Goal: Information Seeking & Learning: Learn about a topic

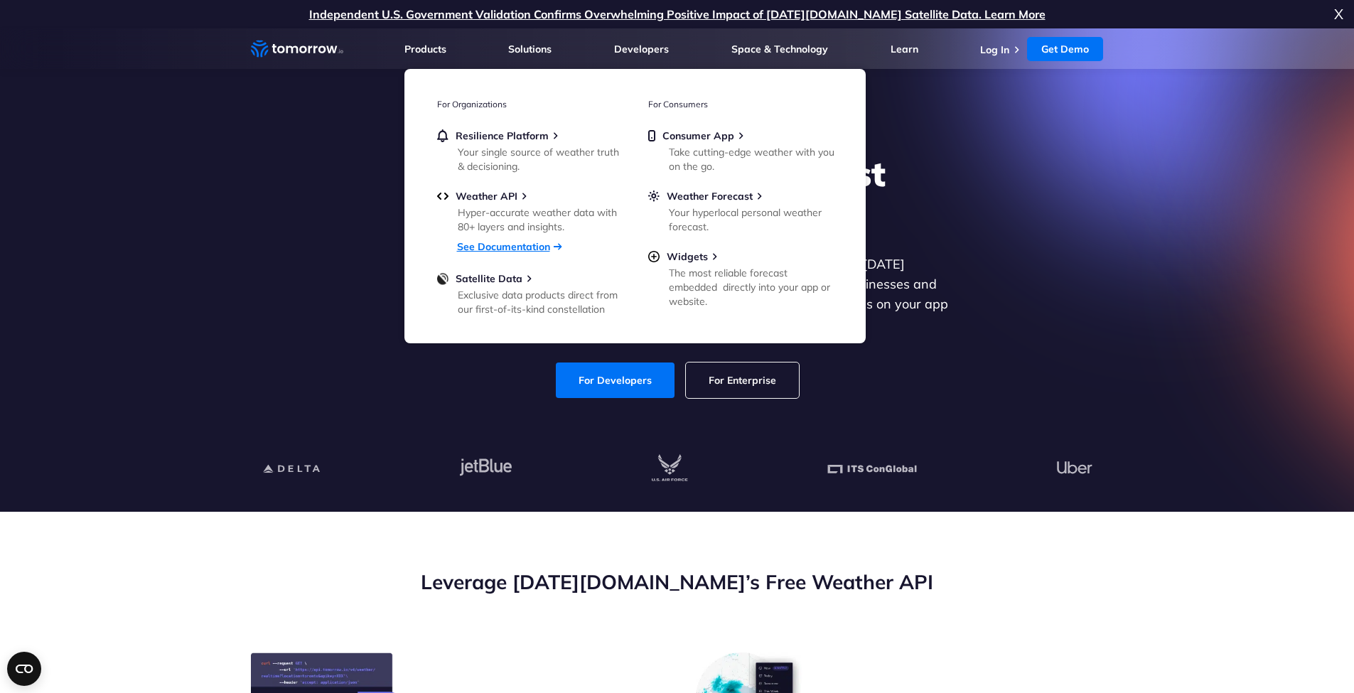
click at [495, 246] on link "See Documentation" at bounding box center [503, 246] width 93 height 13
click at [497, 193] on span "Weather API" at bounding box center [487, 196] width 62 height 13
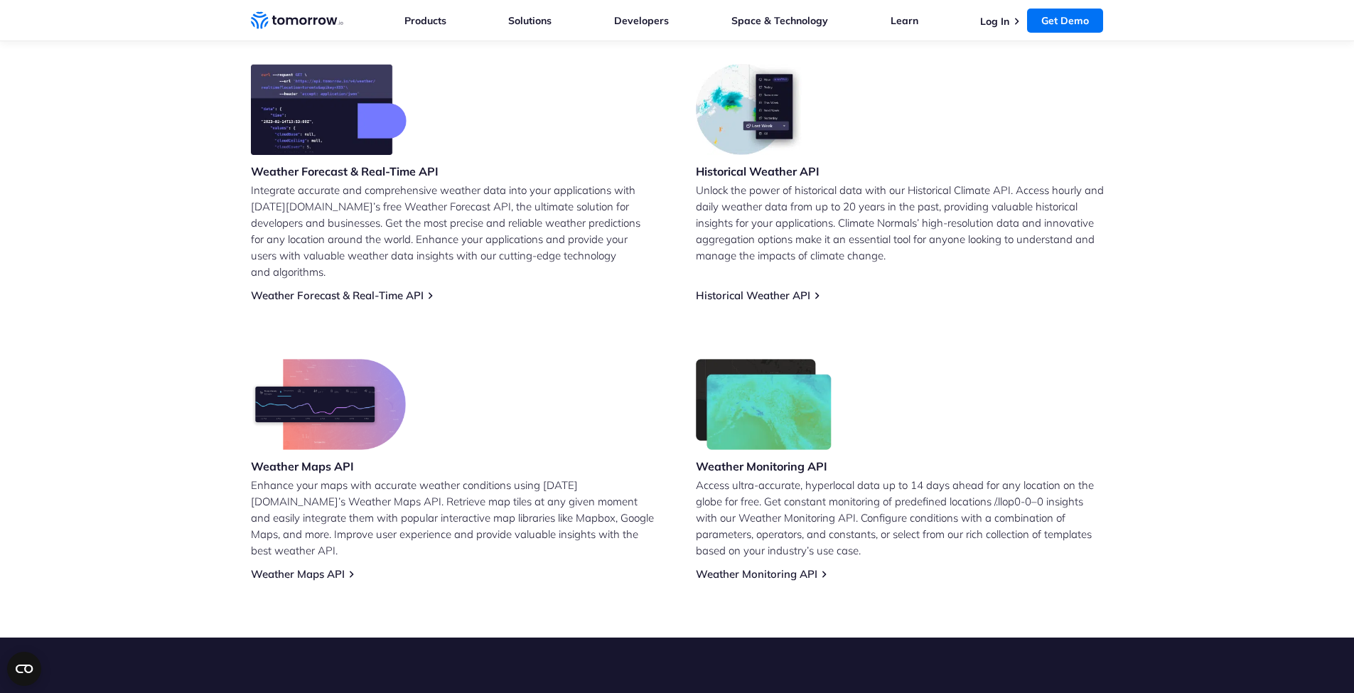
scroll to position [568, 0]
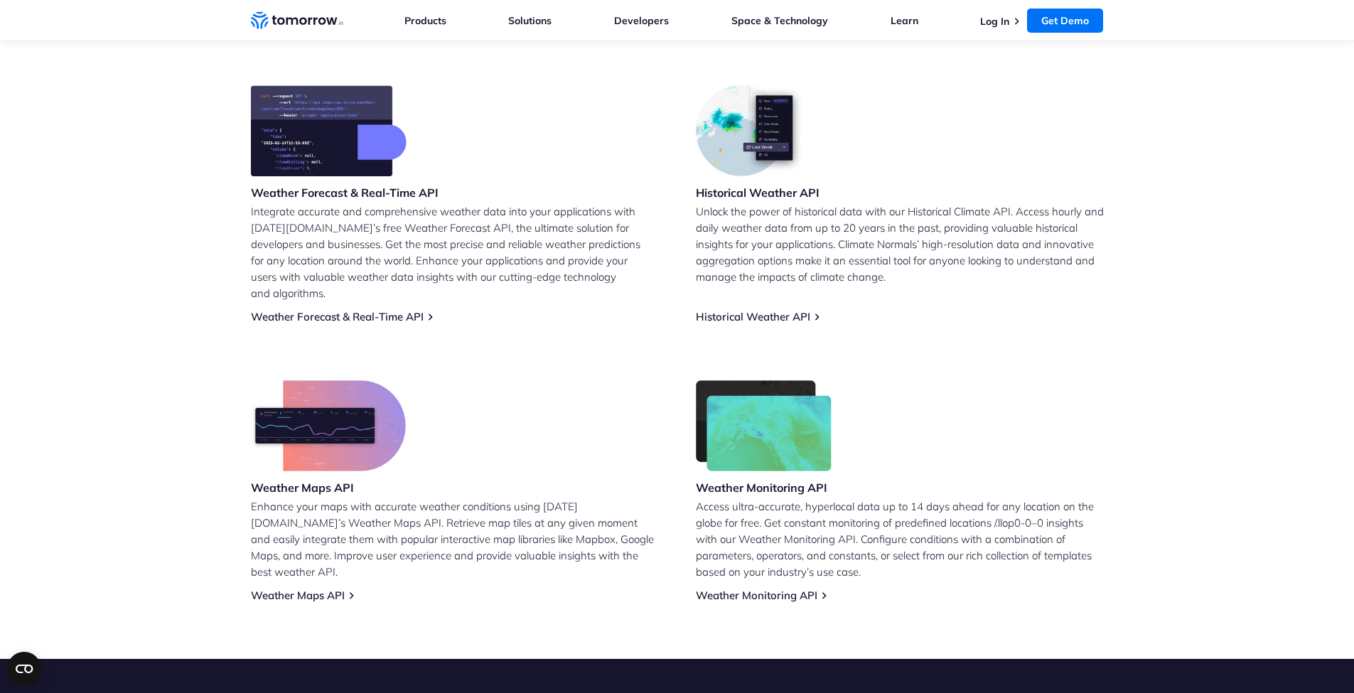
click at [307, 420] on img at bounding box center [328, 425] width 155 height 91
click at [299, 589] on link "Weather Maps API" at bounding box center [298, 596] width 94 height 14
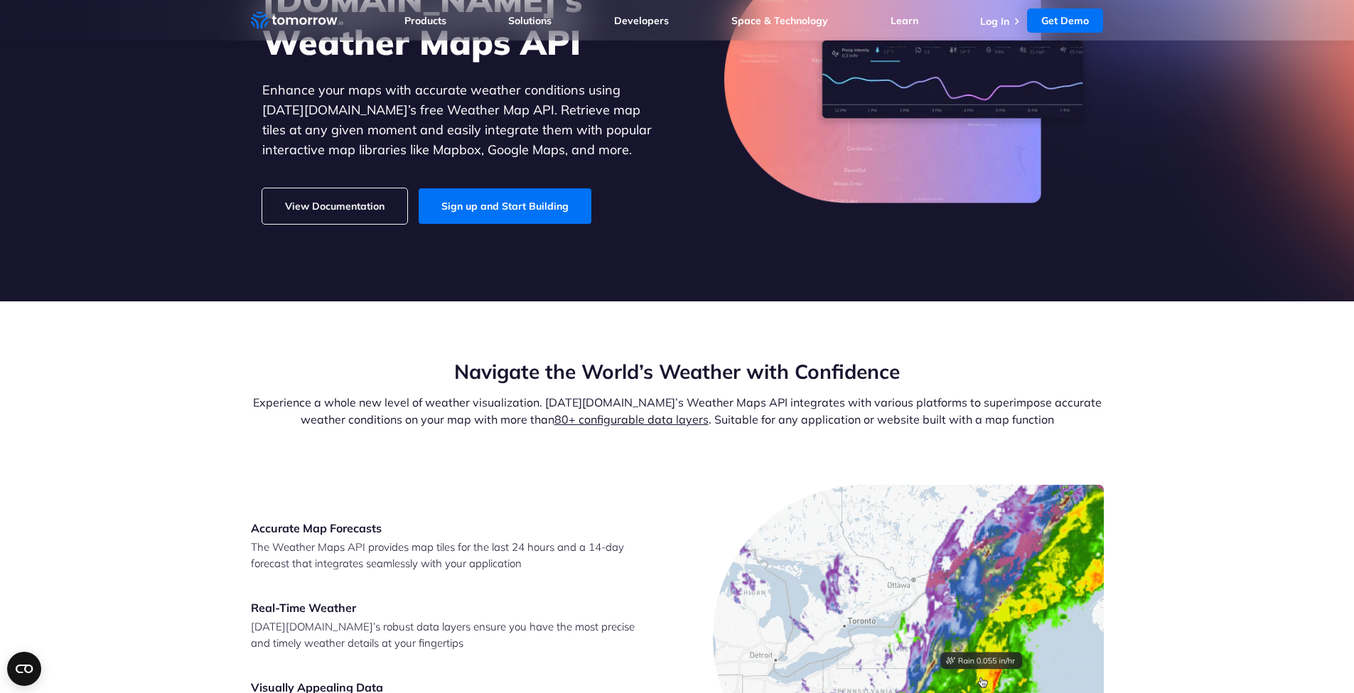
scroll to position [183, 0]
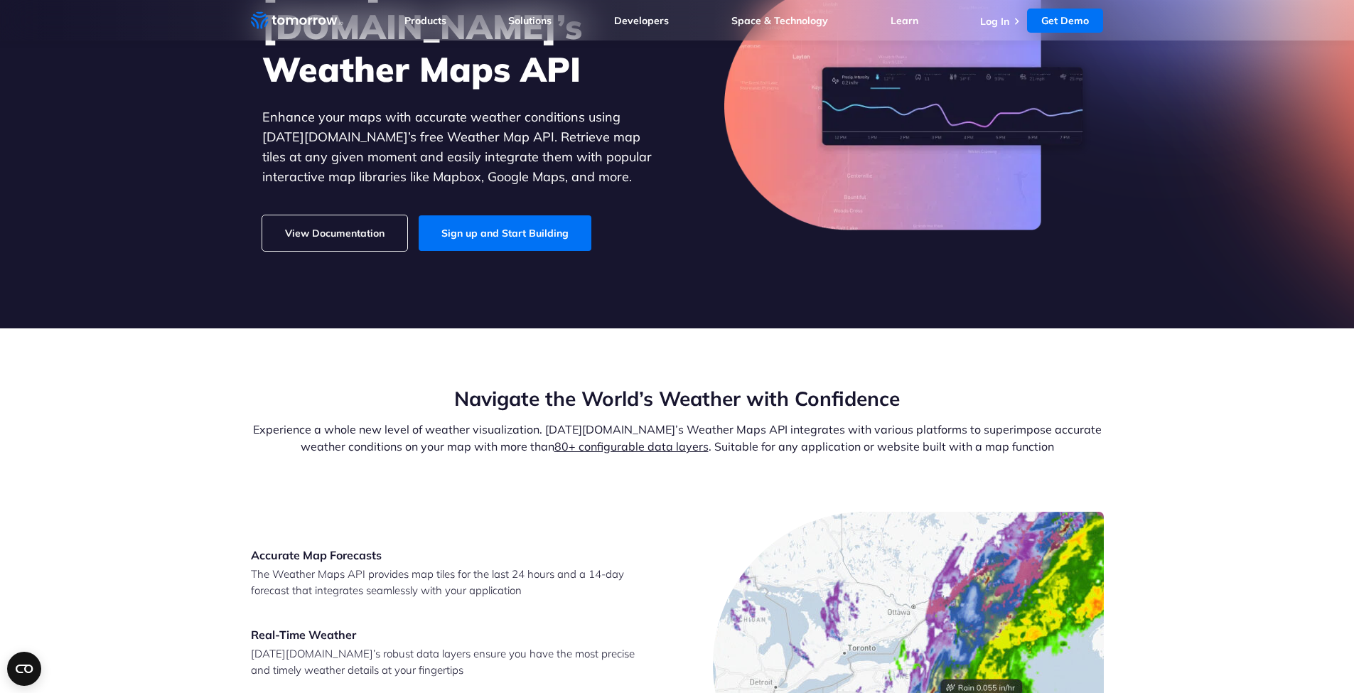
click at [354, 215] on link "View Documentation" at bounding box center [334, 233] width 145 height 36
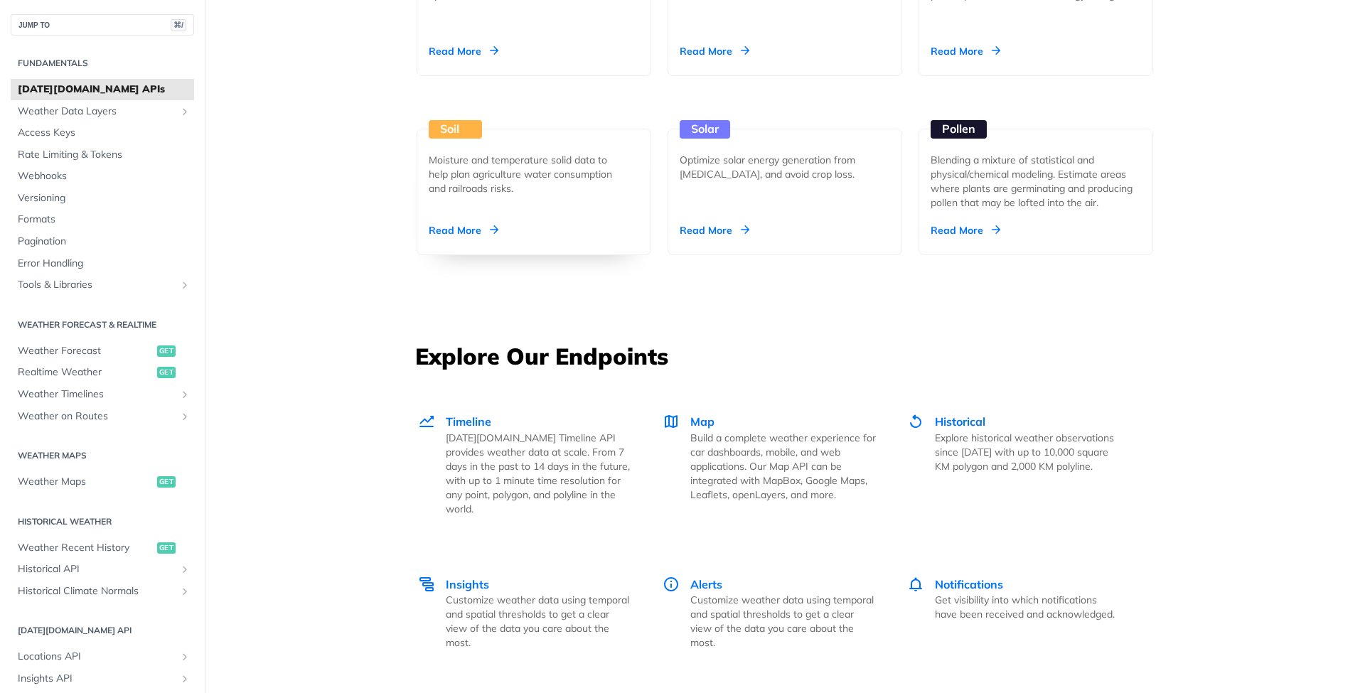
scroll to position [1812, 0]
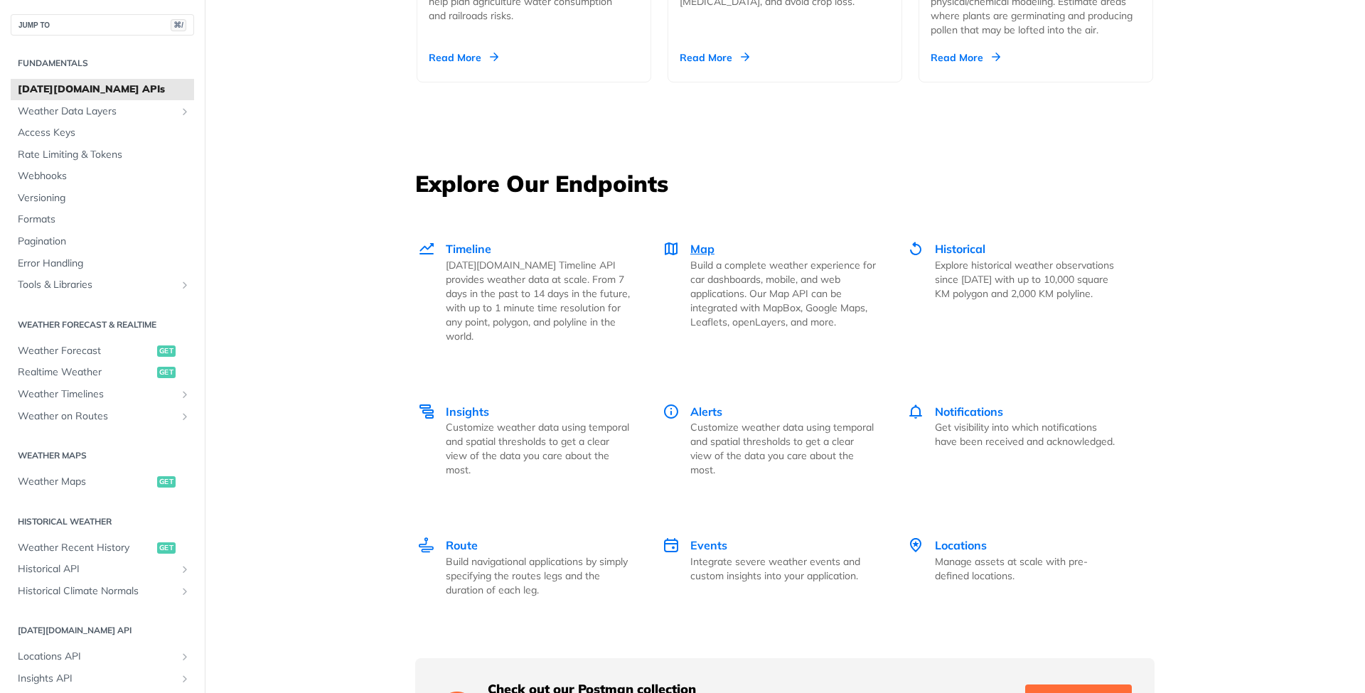
click at [691, 242] on span "Map" at bounding box center [702, 249] width 24 height 14
